Goal: Obtain resource: Download file/media

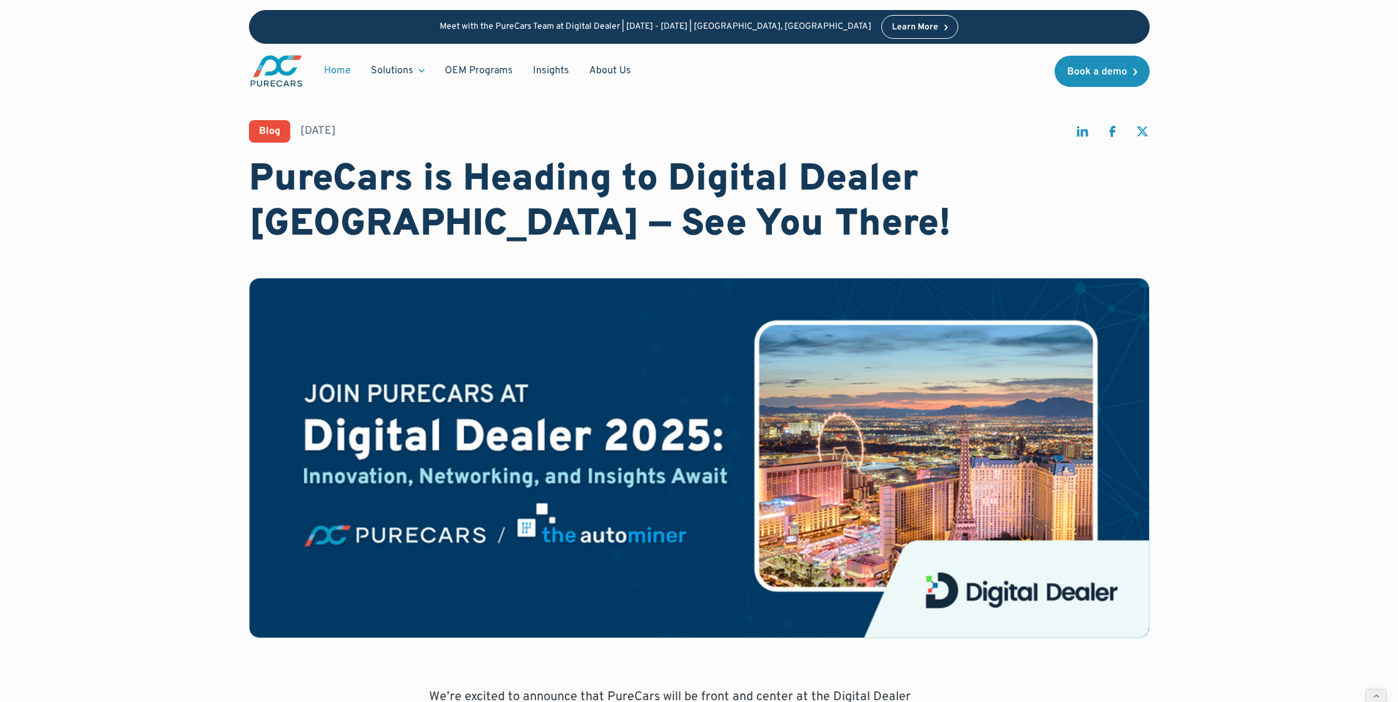
click at [338, 59] on link "Home" at bounding box center [337, 71] width 47 height 24
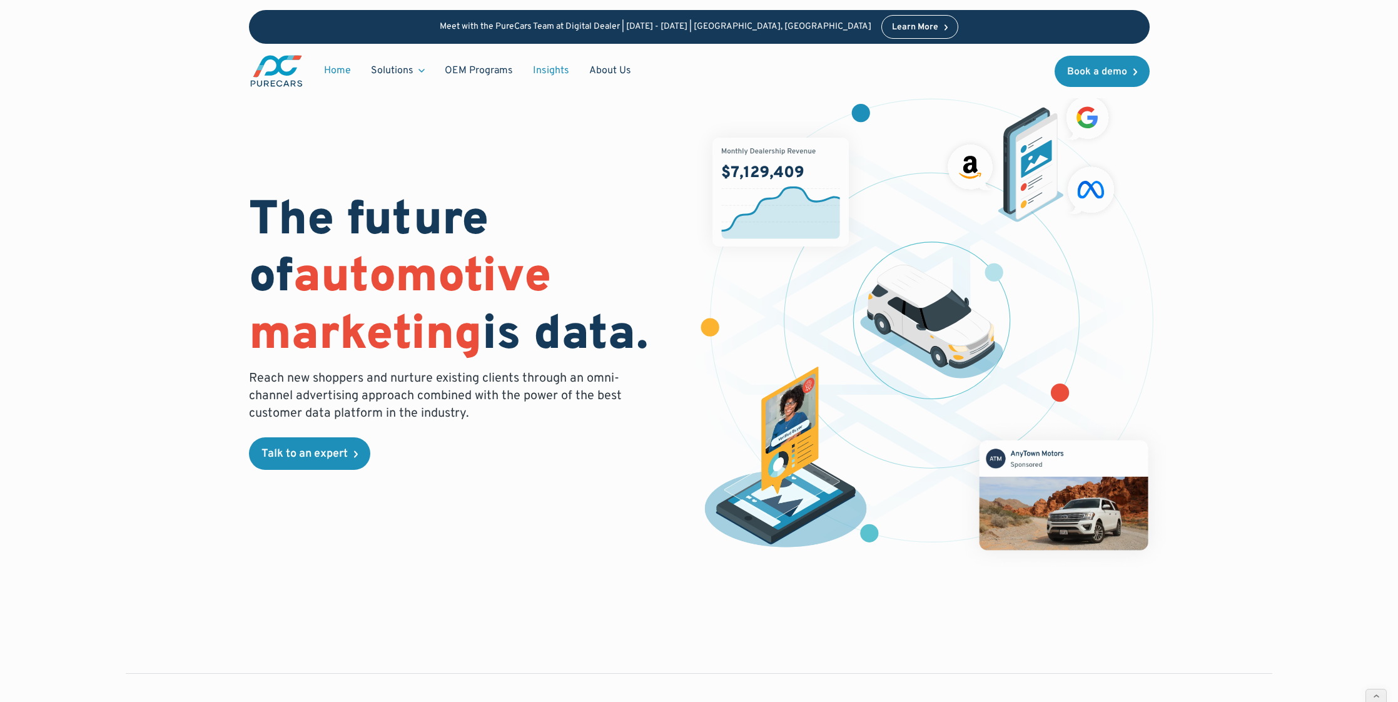
click at [545, 64] on link "Insights" at bounding box center [551, 71] width 56 height 24
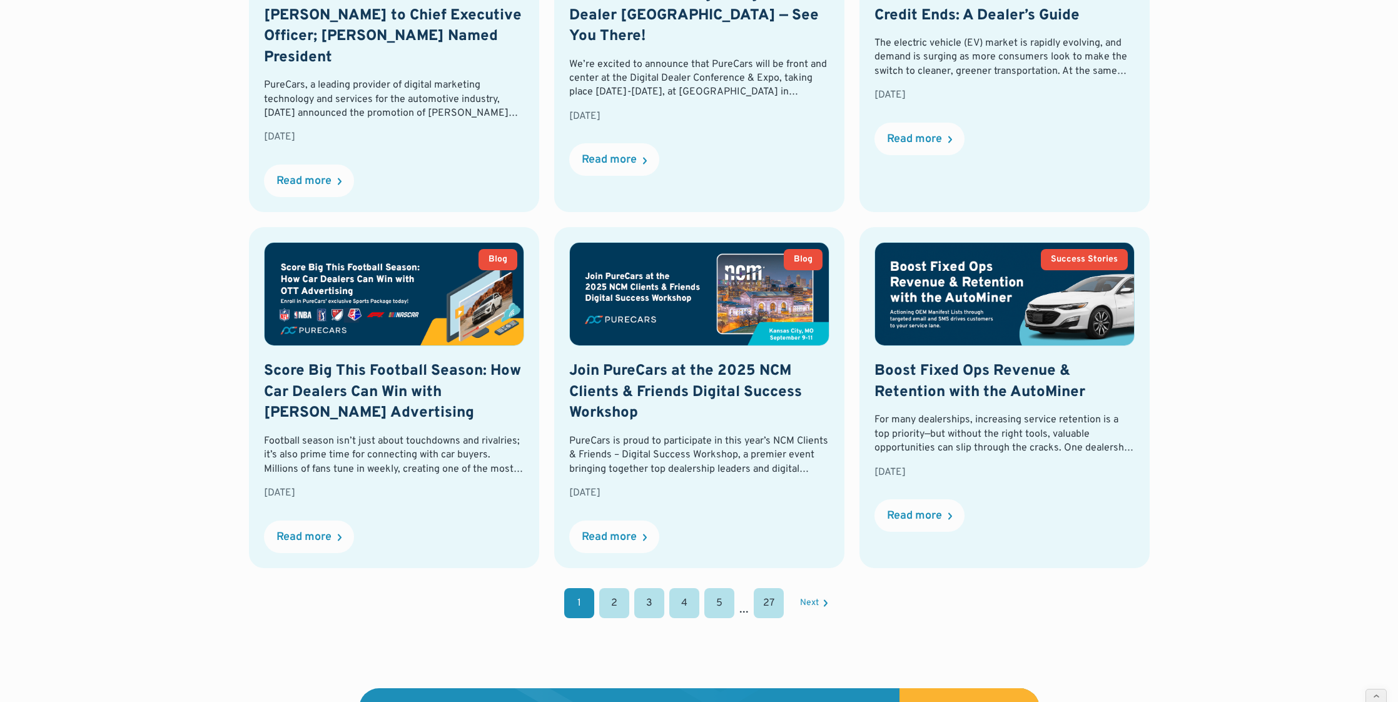
click at [606, 588] on link "2" at bounding box center [614, 603] width 30 height 30
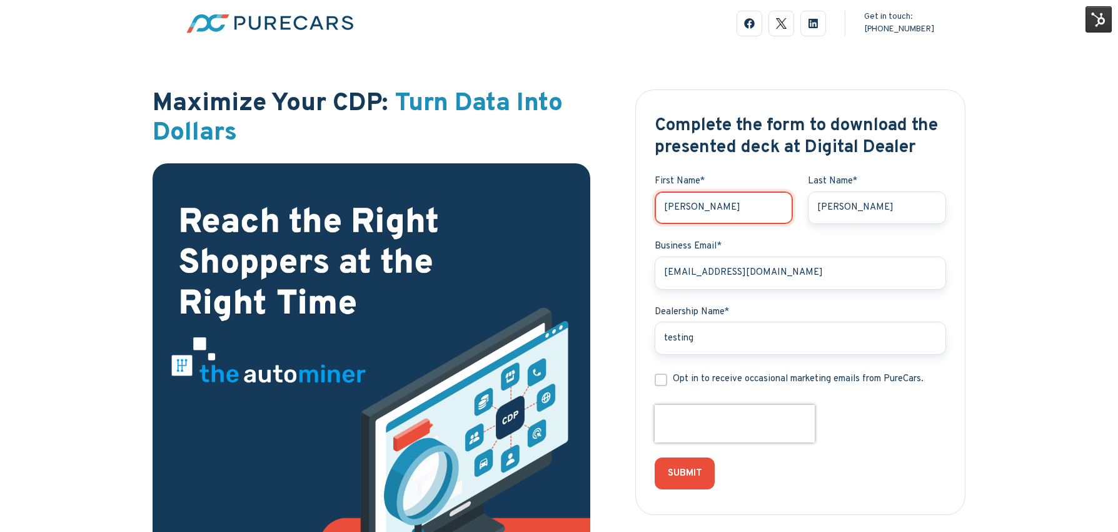
click at [697, 206] on input "Hannah" at bounding box center [724, 207] width 138 height 33
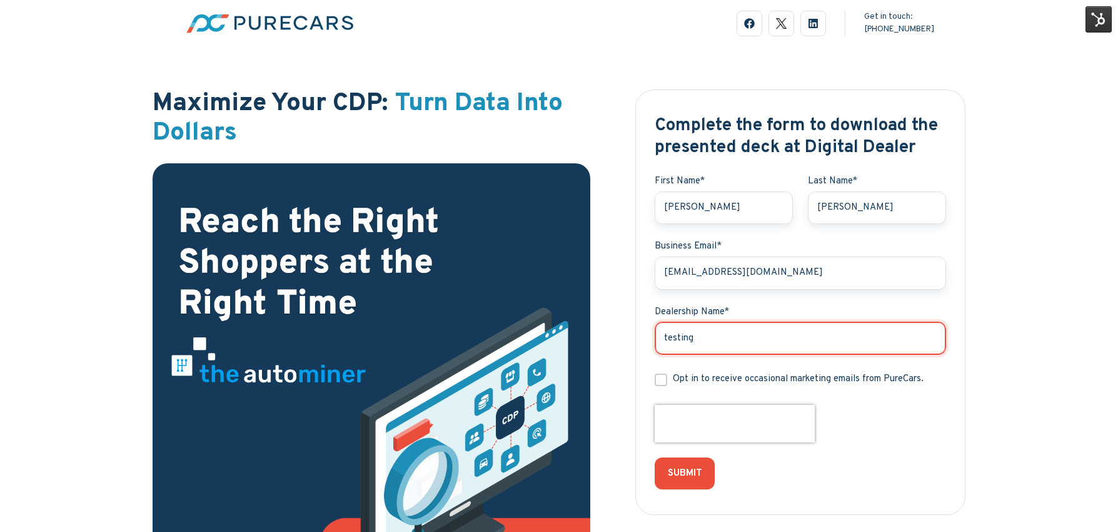
click at [746, 343] on input "testing" at bounding box center [800, 337] width 291 height 33
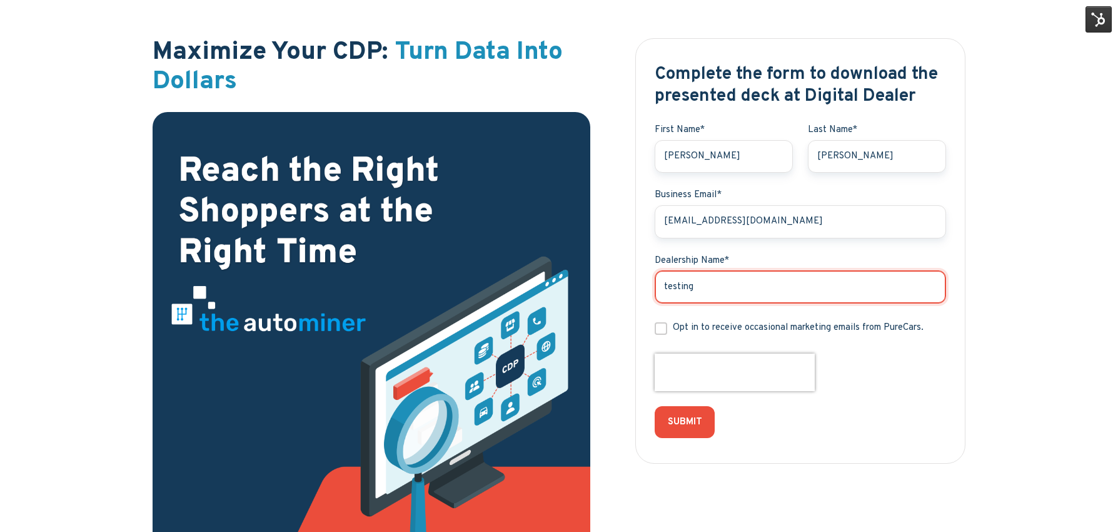
scroll to position [157, 0]
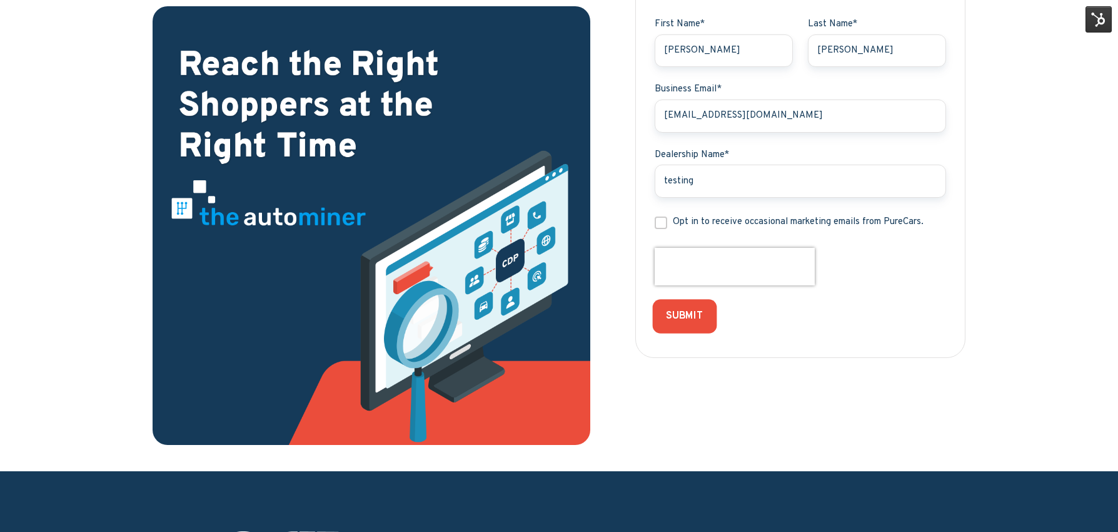
click at [675, 316] on input "SUBMIT" at bounding box center [685, 316] width 64 height 34
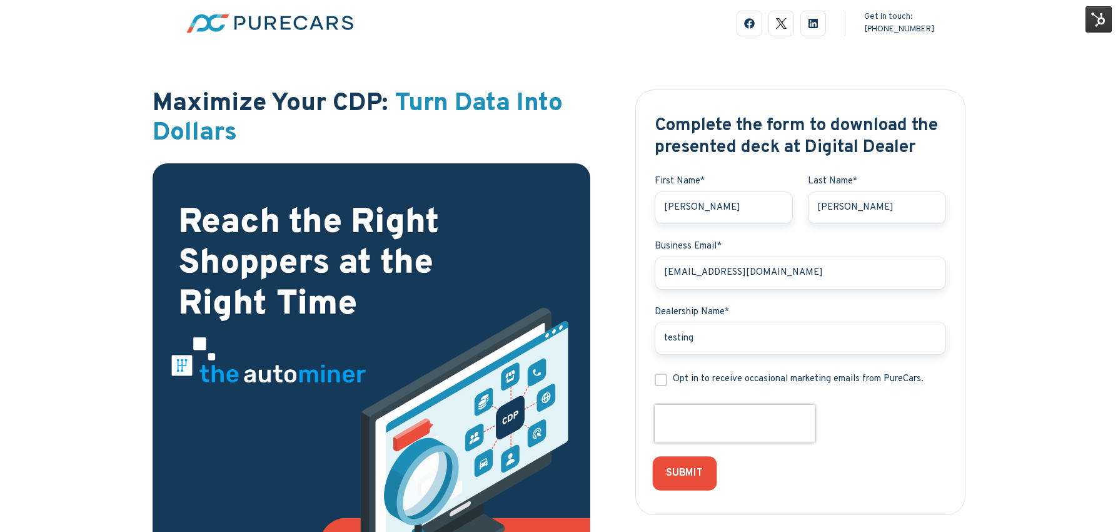
click at [694, 475] on input "SUBMIT" at bounding box center [685, 473] width 64 height 34
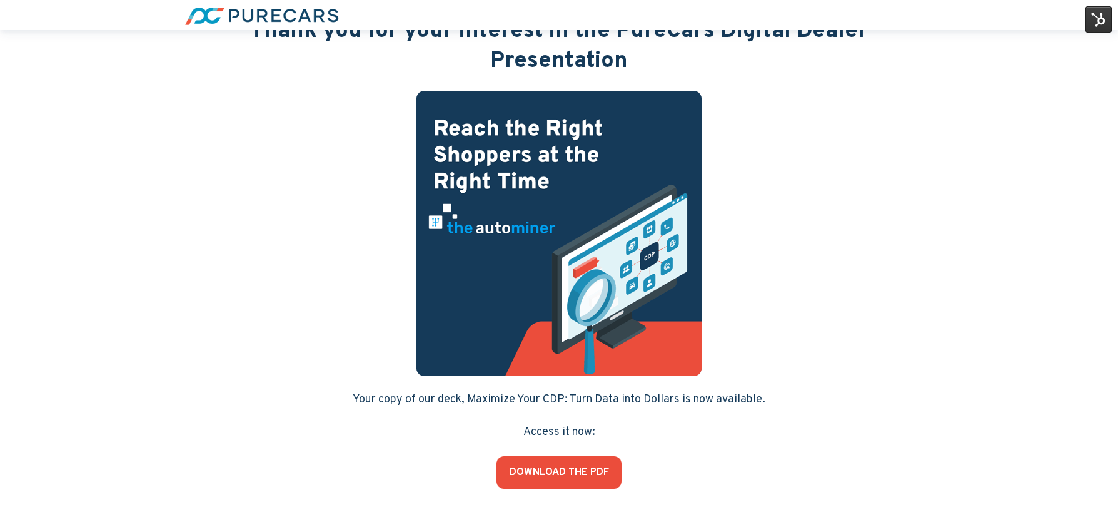
scroll to position [73, 0]
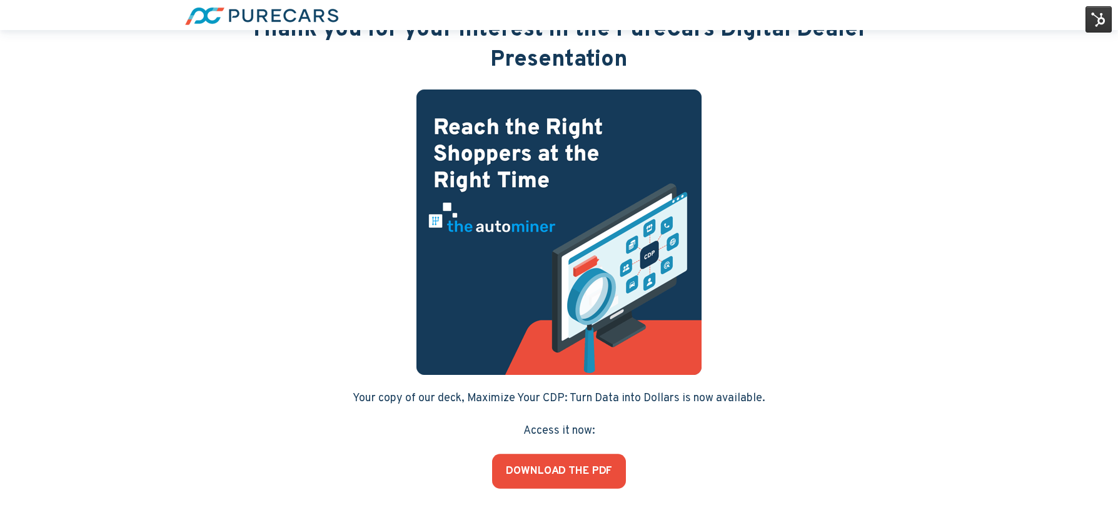
click at [585, 472] on link "DOWNLOAD THE PDF" at bounding box center [559, 470] width 134 height 35
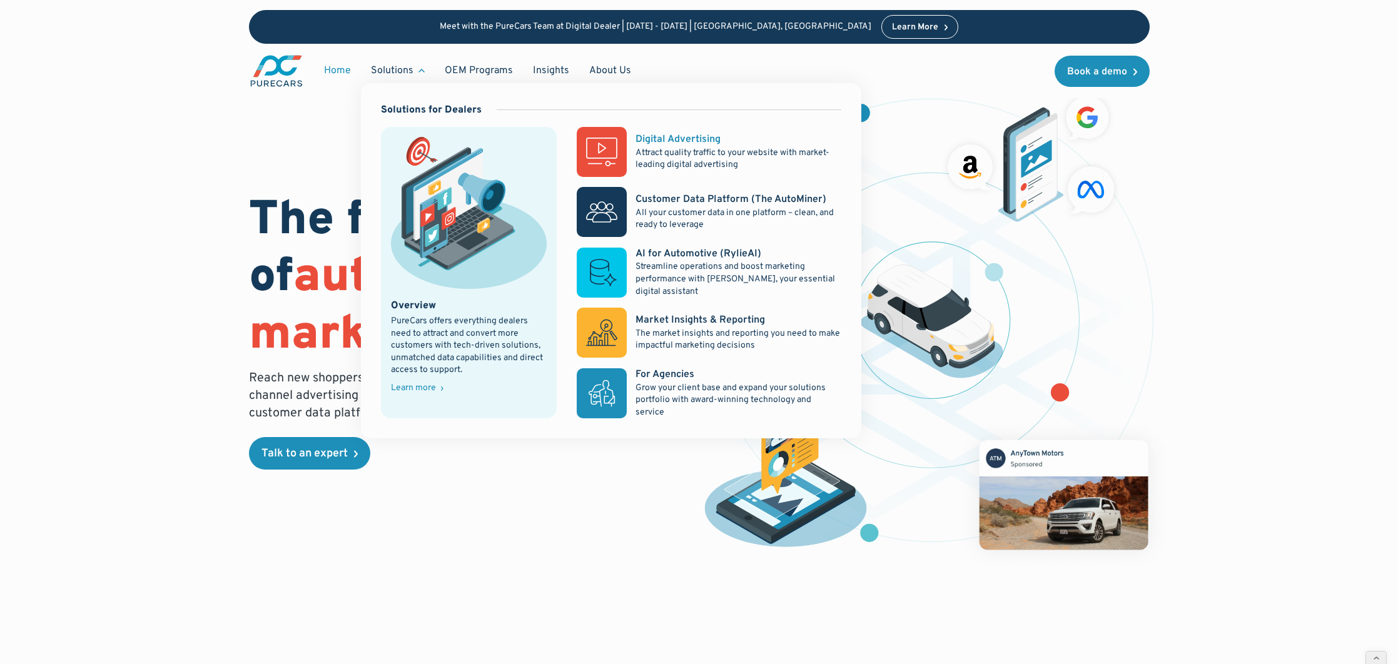
click at [617, 150] on icon at bounding box center [601, 148] width 31 height 21
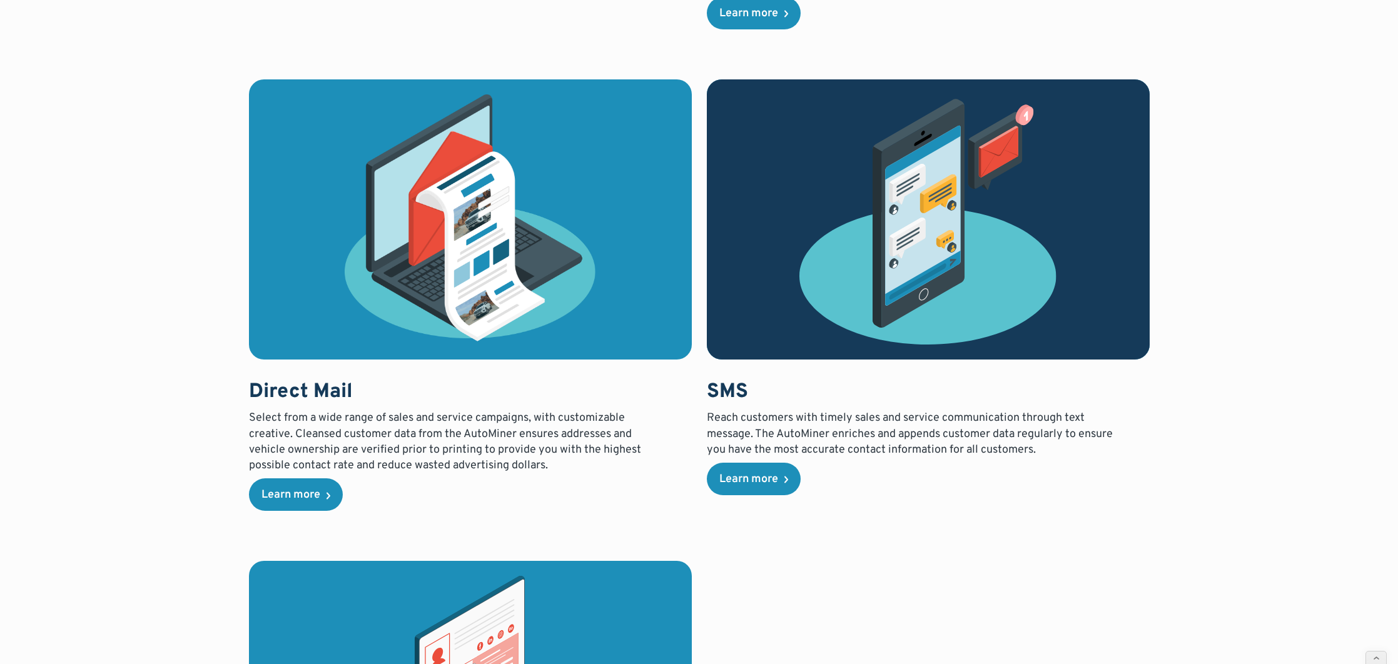
scroll to position [3020, 0]
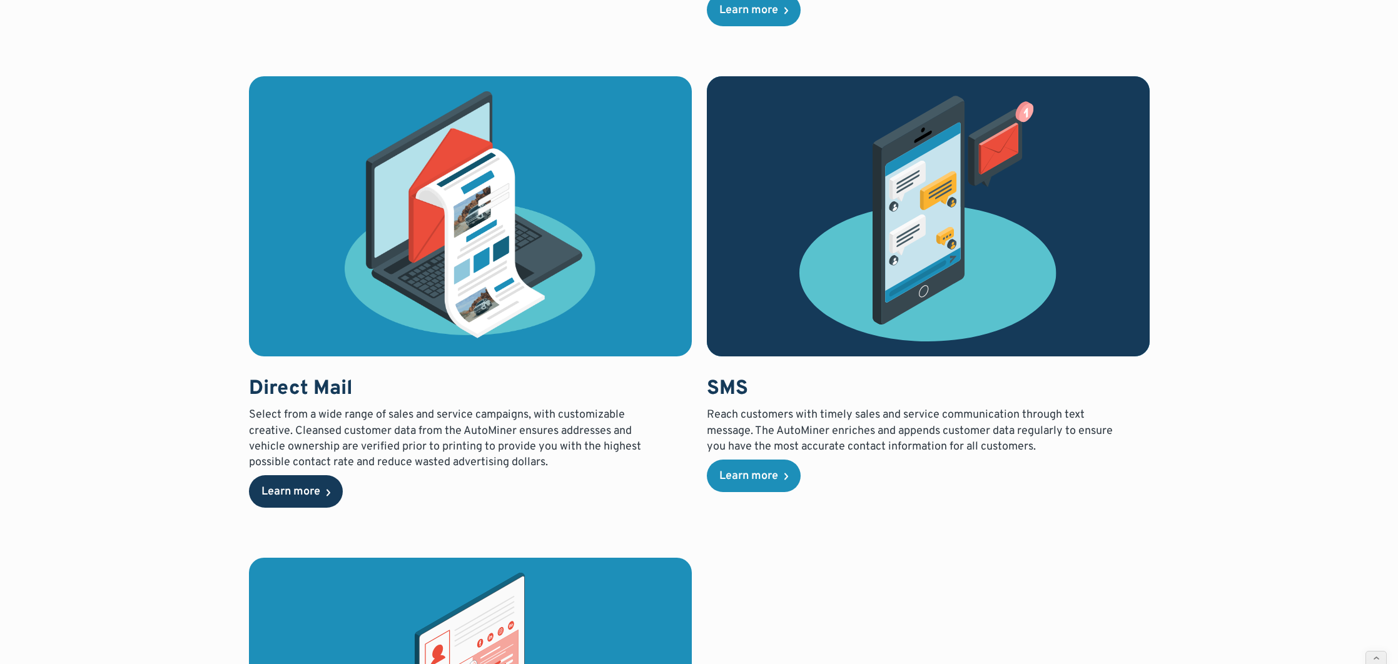
click at [293, 507] on link "Learn more" at bounding box center [296, 491] width 94 height 33
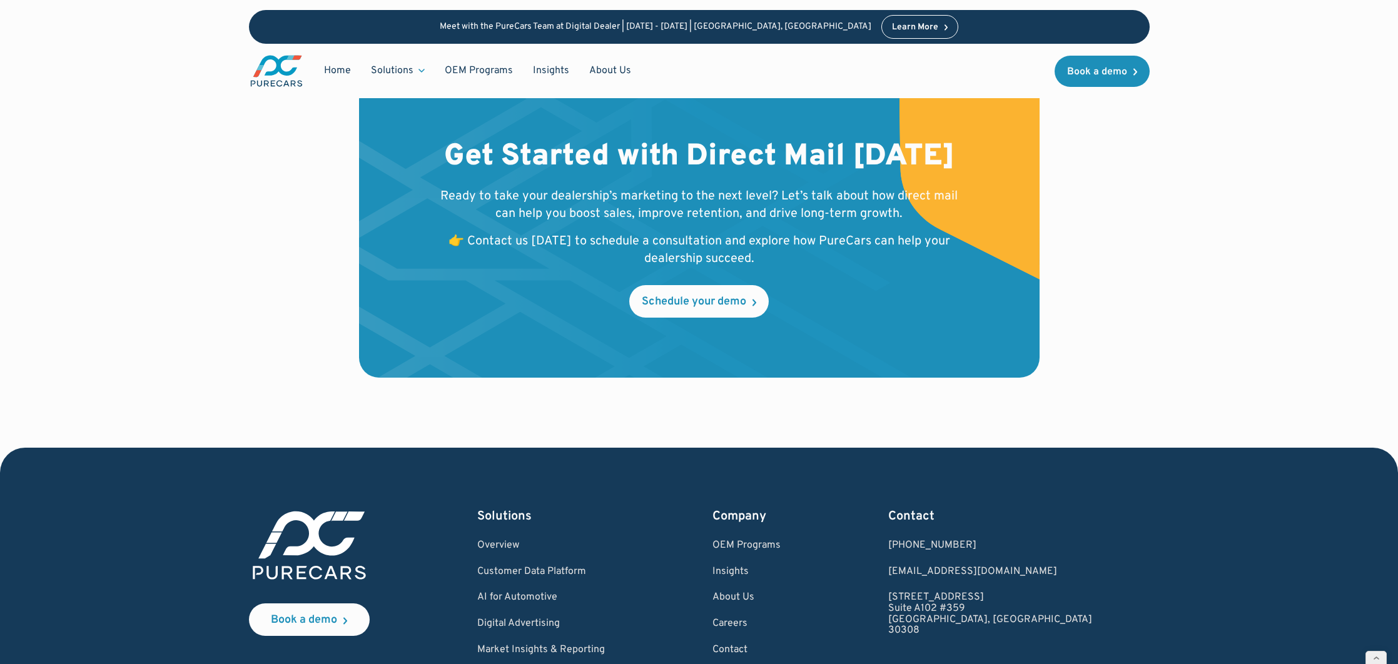
scroll to position [2517, 0]
